Goal: Transaction & Acquisition: Purchase product/service

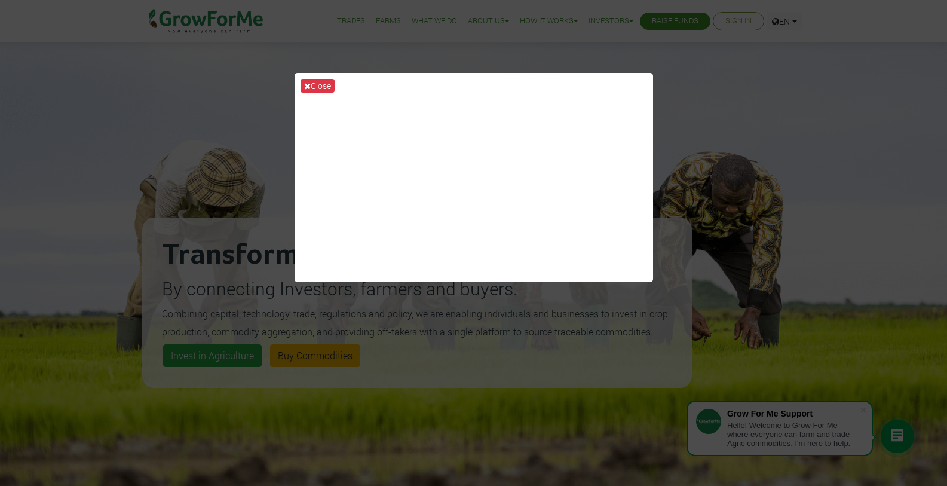
click at [594, 326] on div "Close" at bounding box center [473, 243] width 947 height 486
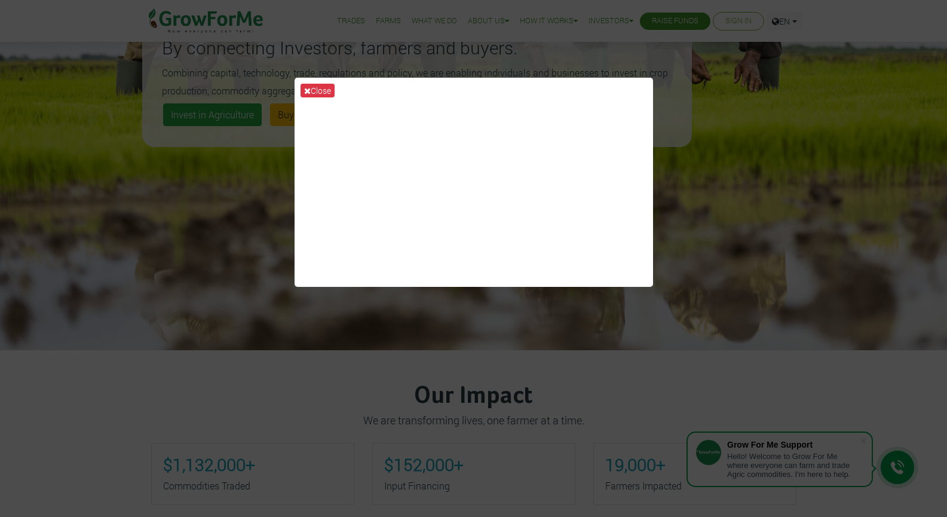
scroll to position [478, 0]
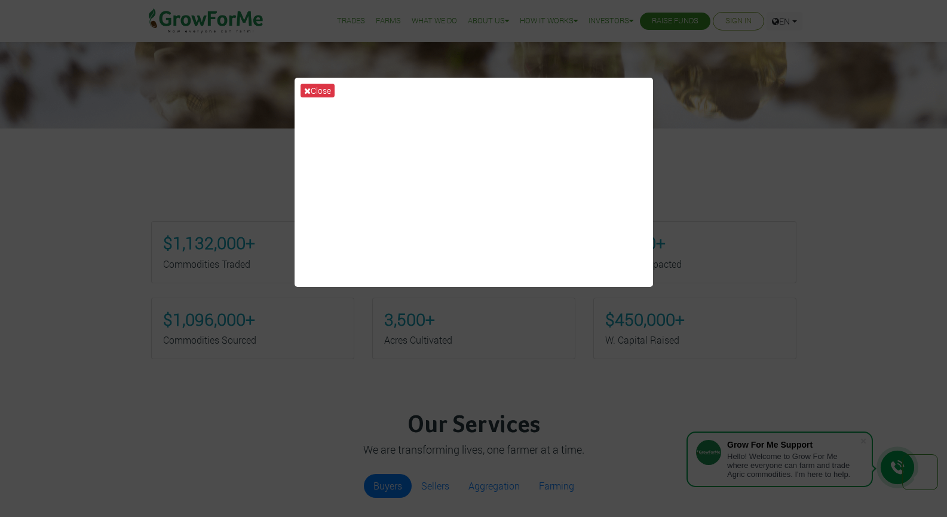
click at [447, 321] on div "Close" at bounding box center [473, 258] width 947 height 517
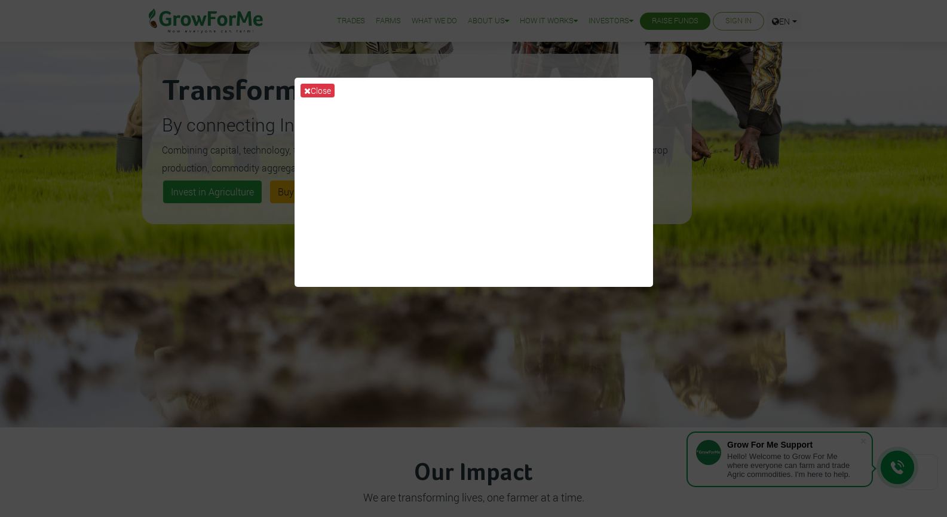
scroll to position [0, 0]
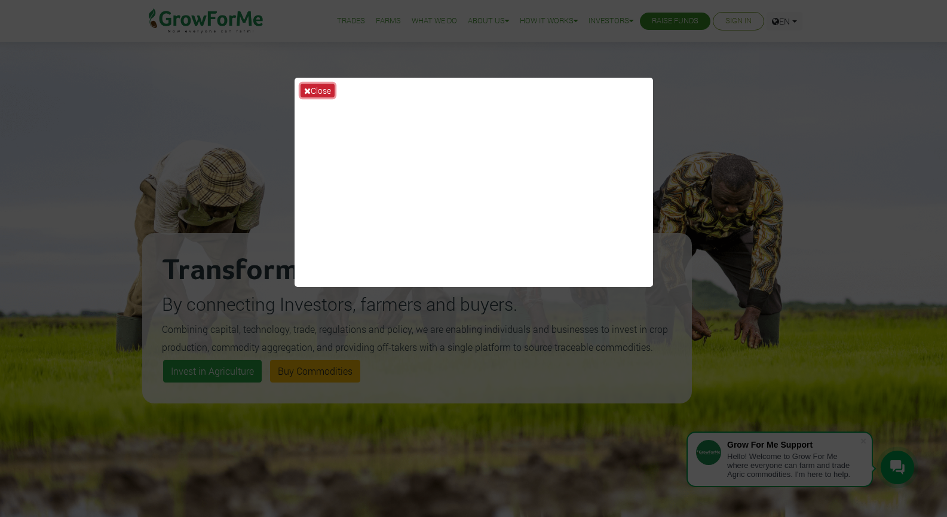
click at [325, 90] on button "Close" at bounding box center [317, 91] width 34 height 14
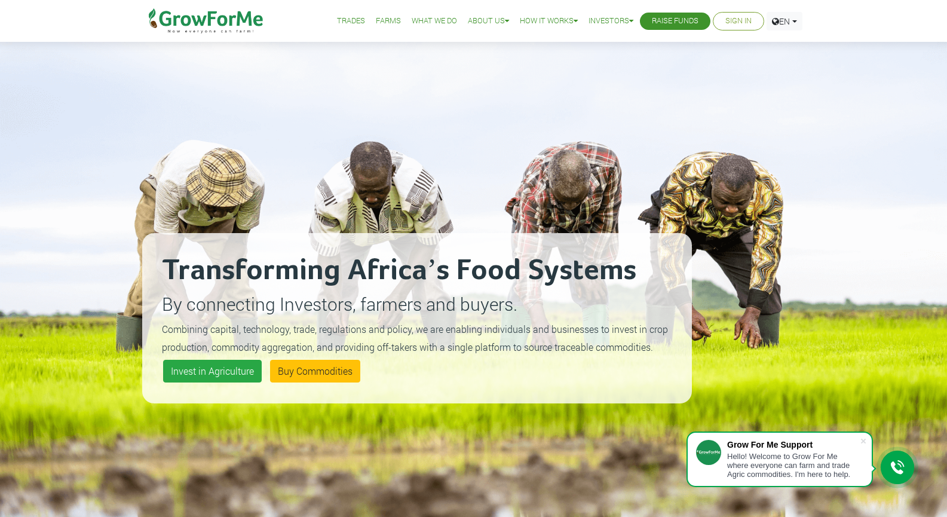
click at [337, 19] on link "Trades" at bounding box center [351, 21] width 28 height 13
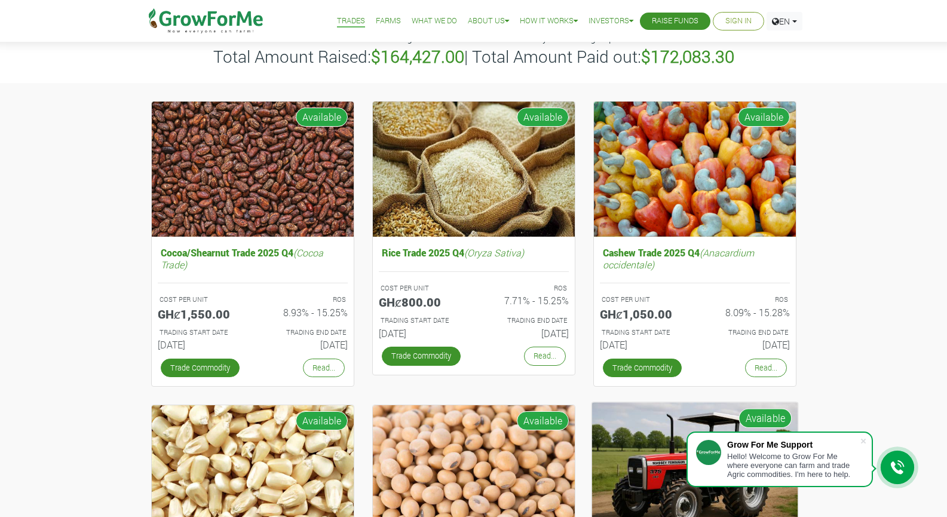
scroll to position [60, 0]
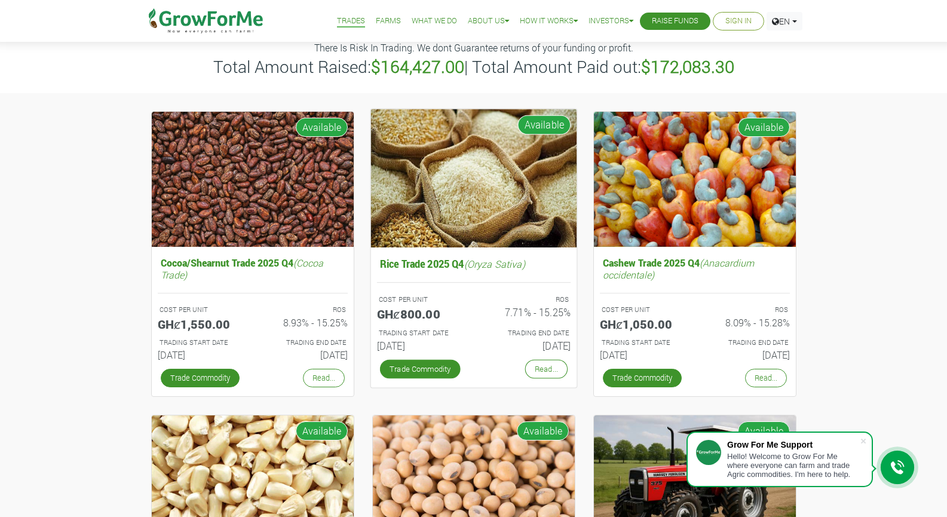
click at [471, 210] on img at bounding box center [473, 178] width 206 height 138
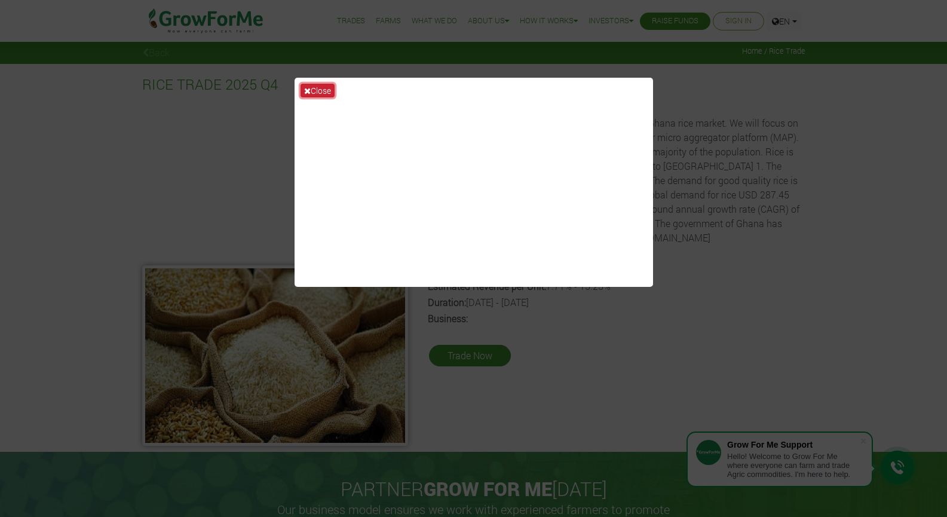
click at [314, 88] on button "Close" at bounding box center [317, 91] width 34 height 14
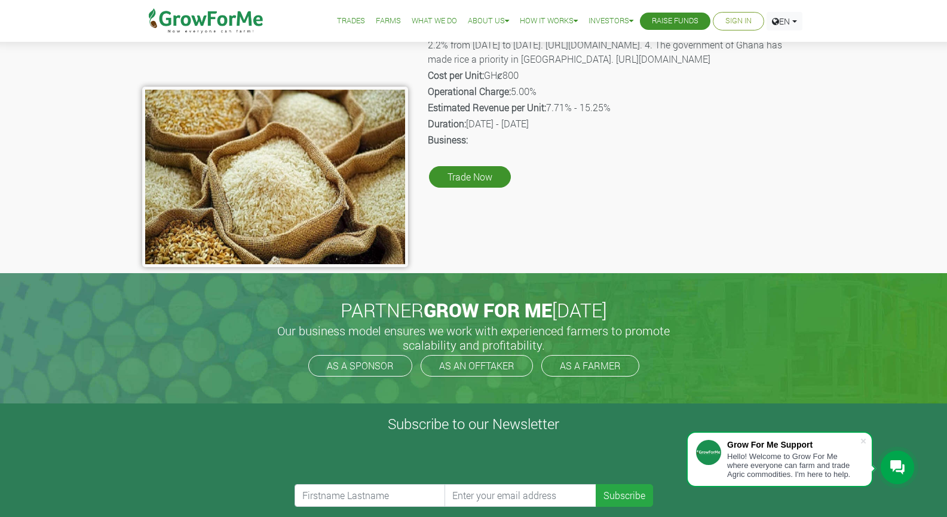
scroll to position [179, 0]
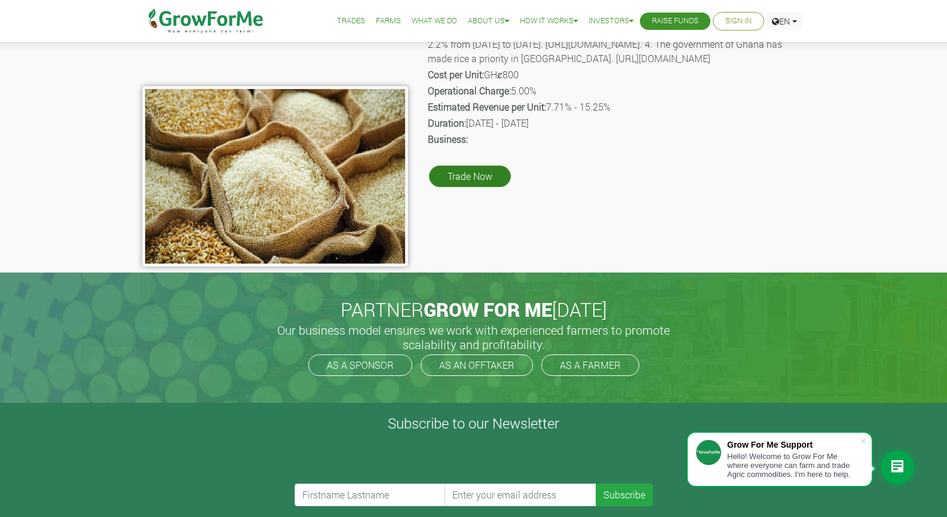
click at [482, 187] on link "Trade Now" at bounding box center [470, 176] width 82 height 22
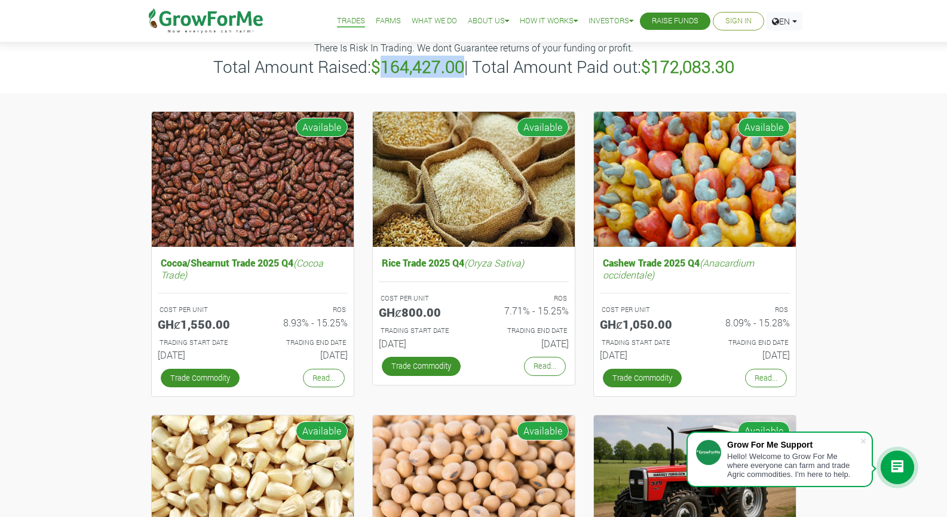
drag, startPoint x: 377, startPoint y: 70, endPoint x: 461, endPoint y: 68, distance: 83.7
click at [461, 68] on b "$164,427.00" at bounding box center [417, 67] width 93 height 22
drag, startPoint x: 652, startPoint y: 70, endPoint x: 738, endPoint y: 67, distance: 86.1
click at [738, 67] on h3 "Total Amount Raised: $164,427.00 | Total Amount Paid out: $172,083.30" at bounding box center [473, 67] width 659 height 20
click at [380, 20] on link "Farms" at bounding box center [388, 21] width 25 height 13
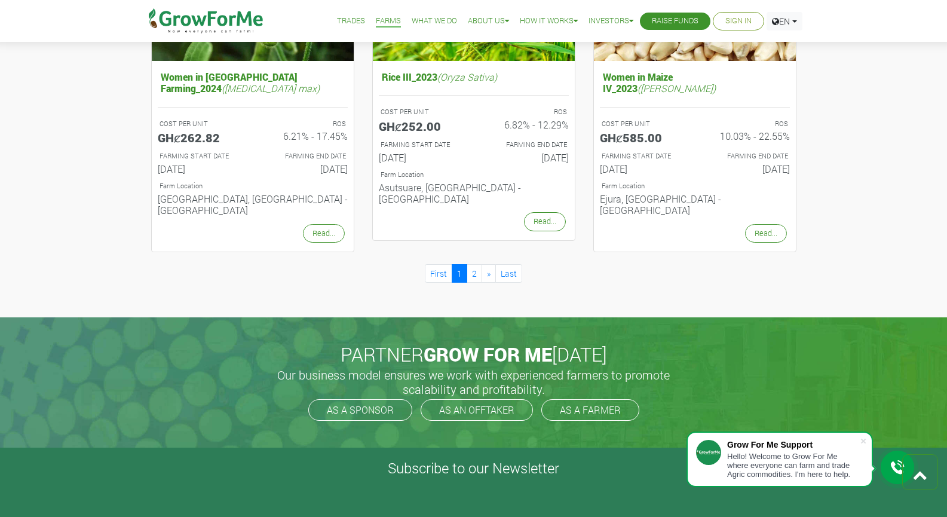
scroll to position [1314, 0]
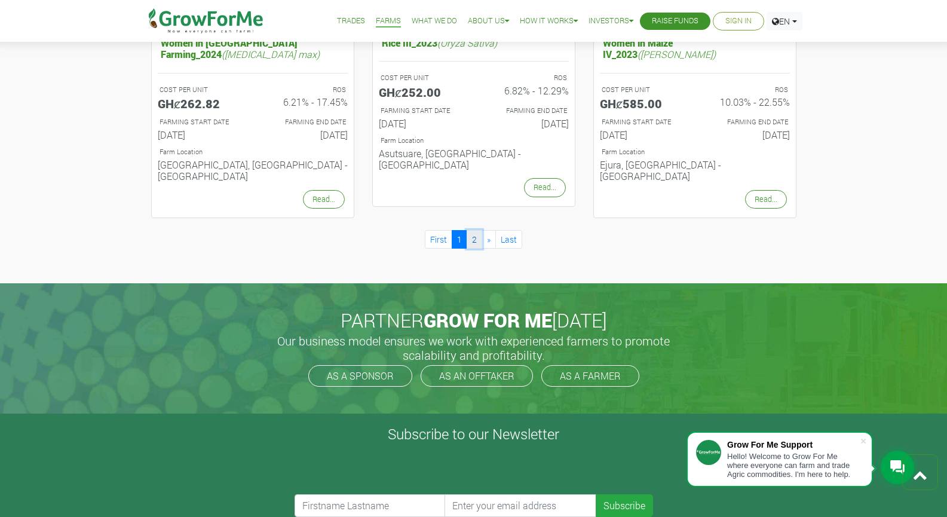
click at [467, 230] on link "2" at bounding box center [475, 239] width 16 height 19
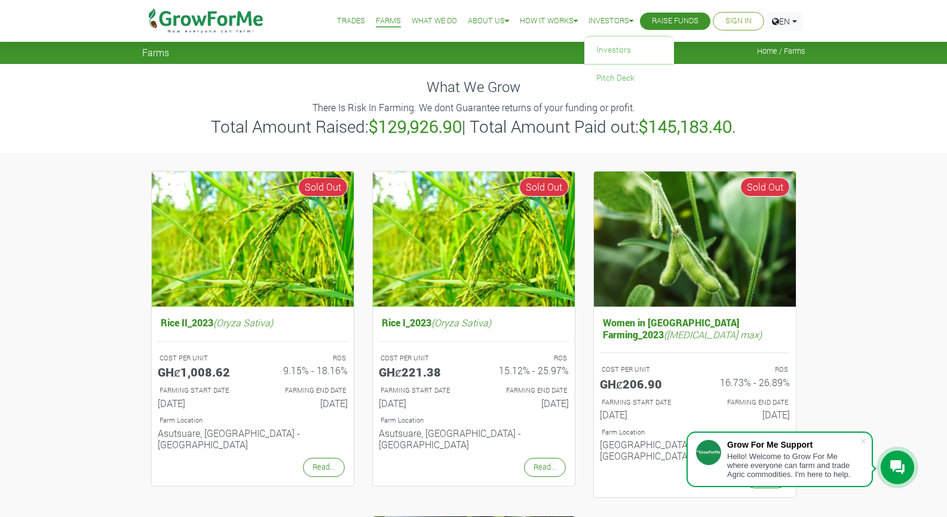
click at [596, 19] on link "Investors" at bounding box center [610, 21] width 45 height 13
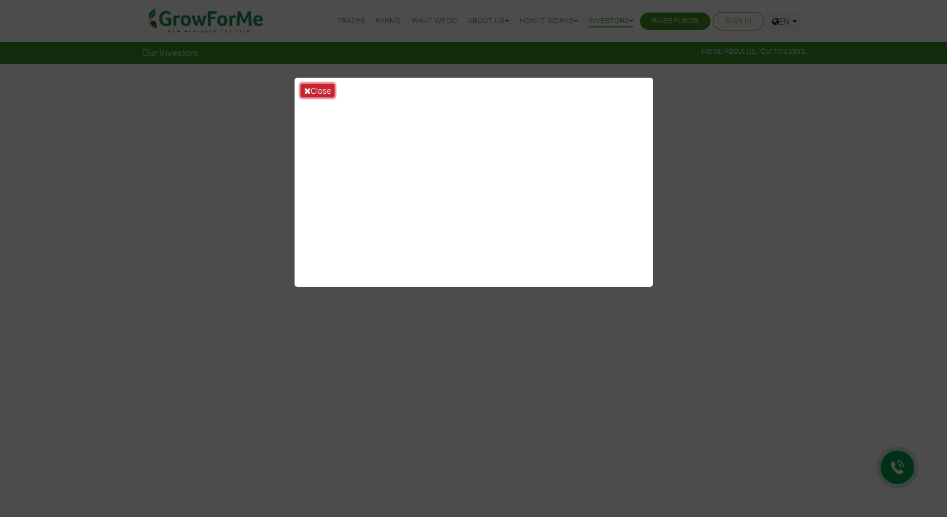
click at [319, 89] on button "Close" at bounding box center [317, 91] width 34 height 14
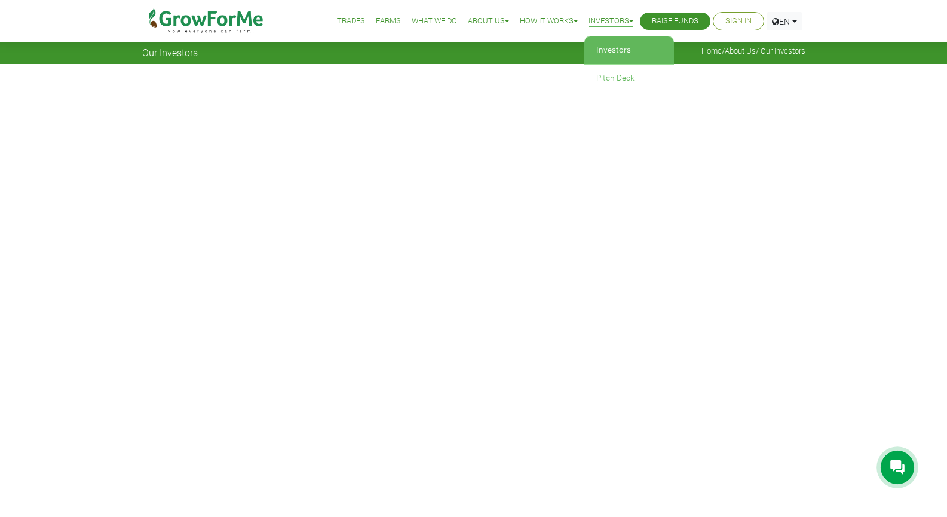
click at [613, 44] on link "Investors" at bounding box center [629, 49] width 90 height 27
click at [557, 23] on link "How it Works" at bounding box center [549, 21] width 58 height 13
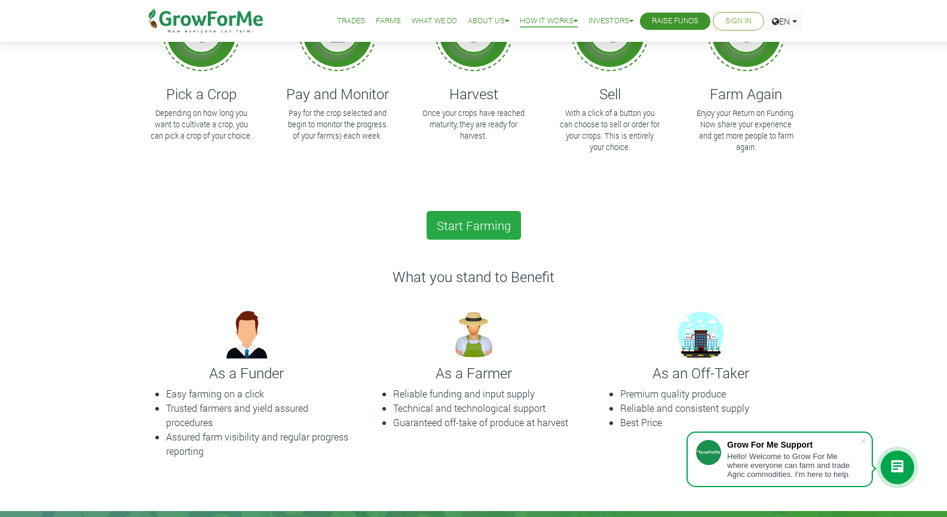
scroll to position [179, 0]
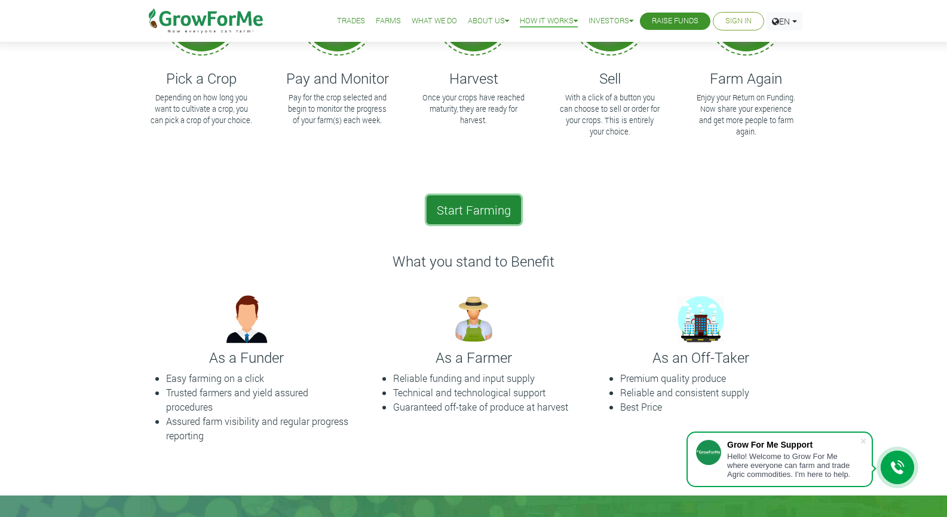
click at [486, 205] on link "Start Farming" at bounding box center [474, 209] width 94 height 29
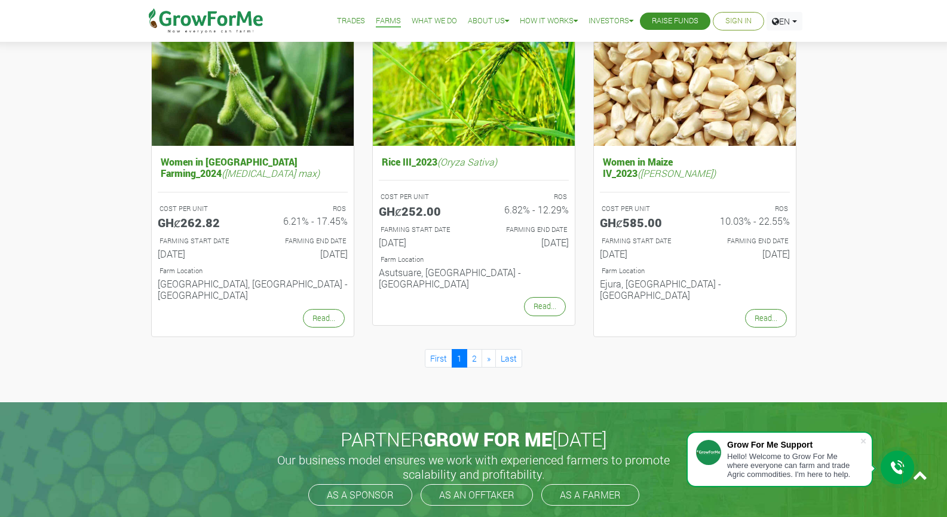
scroll to position [1195, 0]
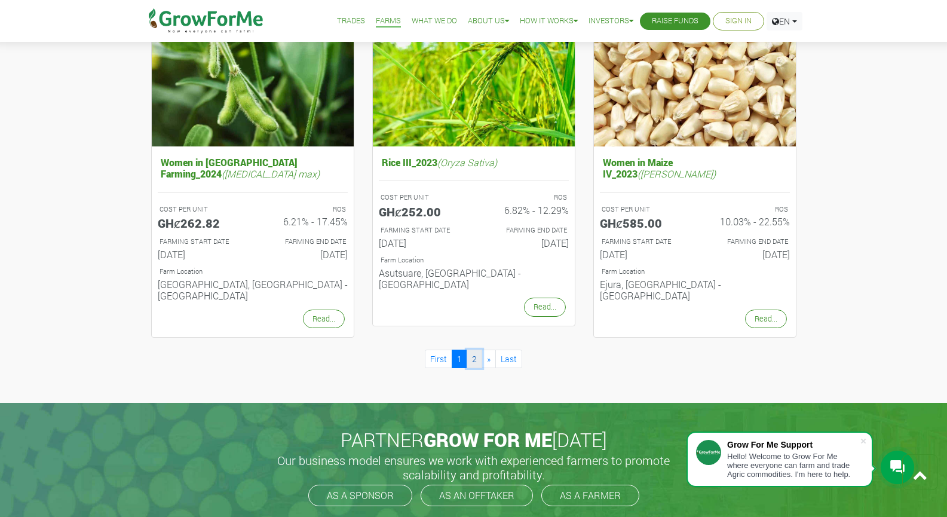
click at [472, 349] on link "2" at bounding box center [475, 358] width 16 height 19
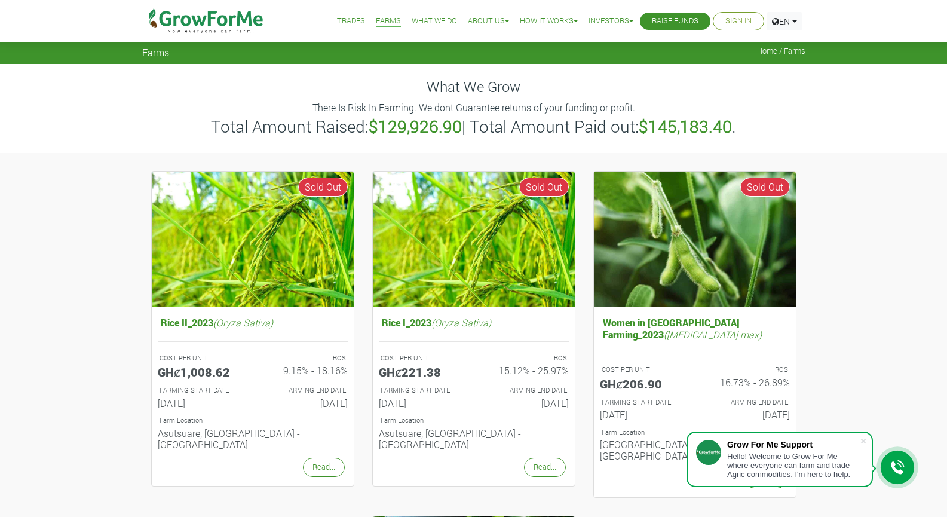
click at [345, 25] on link "Trades" at bounding box center [351, 21] width 28 height 13
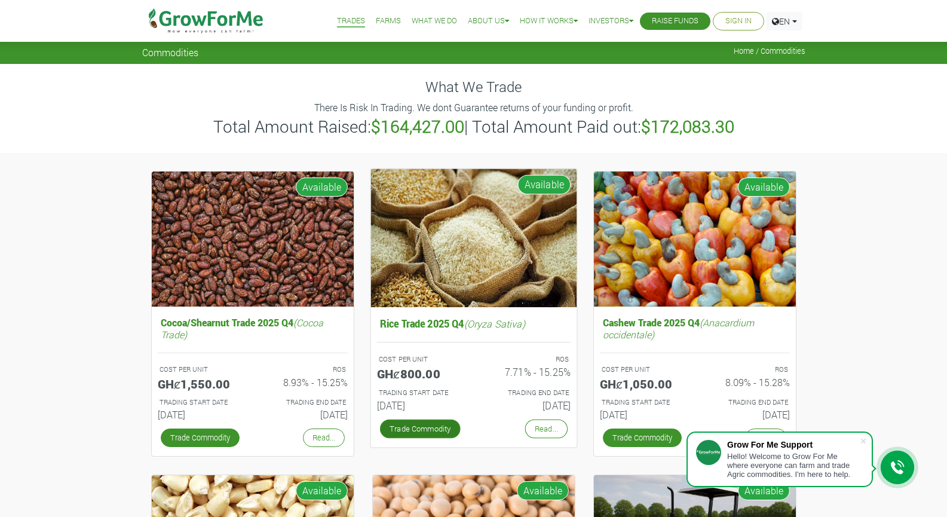
click at [428, 427] on link "Trade Commodity" at bounding box center [419, 428] width 81 height 19
